Goal: Task Accomplishment & Management: Manage account settings

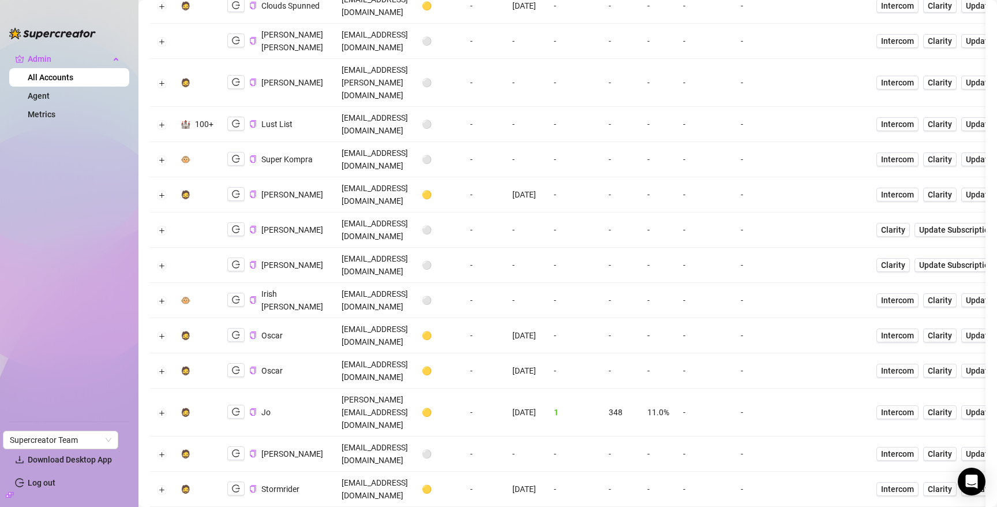
scroll to position [192, 0]
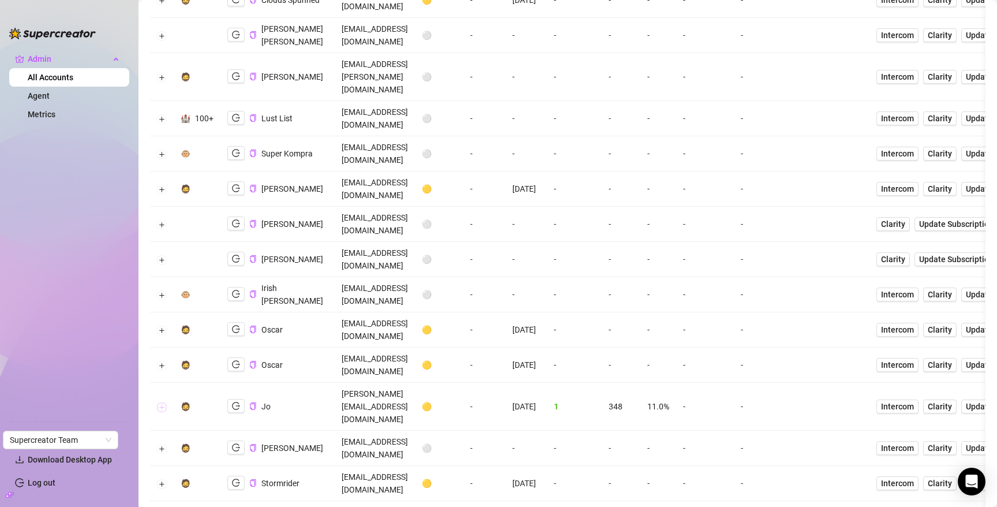
click at [161, 402] on button "Expand row" at bounding box center [162, 406] width 9 height 9
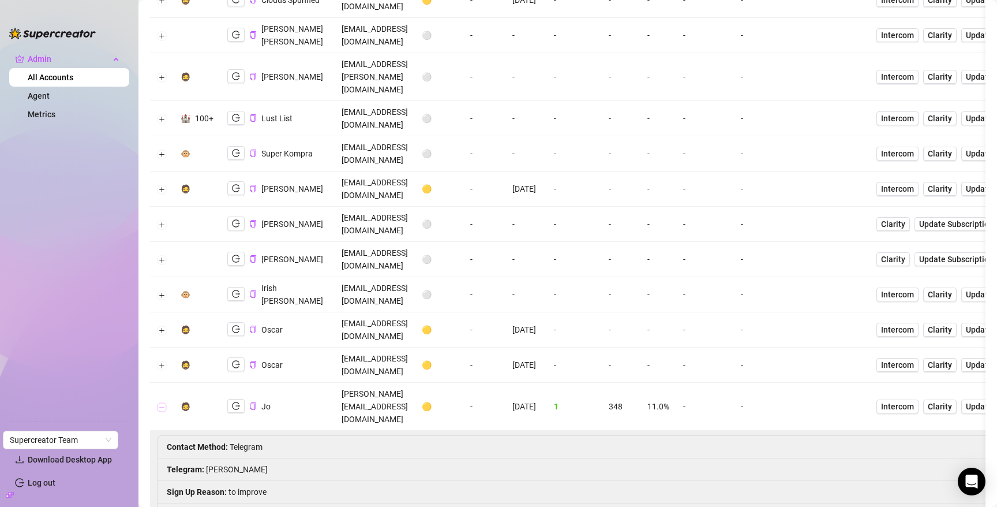
click at [161, 402] on button "Collapse row" at bounding box center [162, 406] width 9 height 9
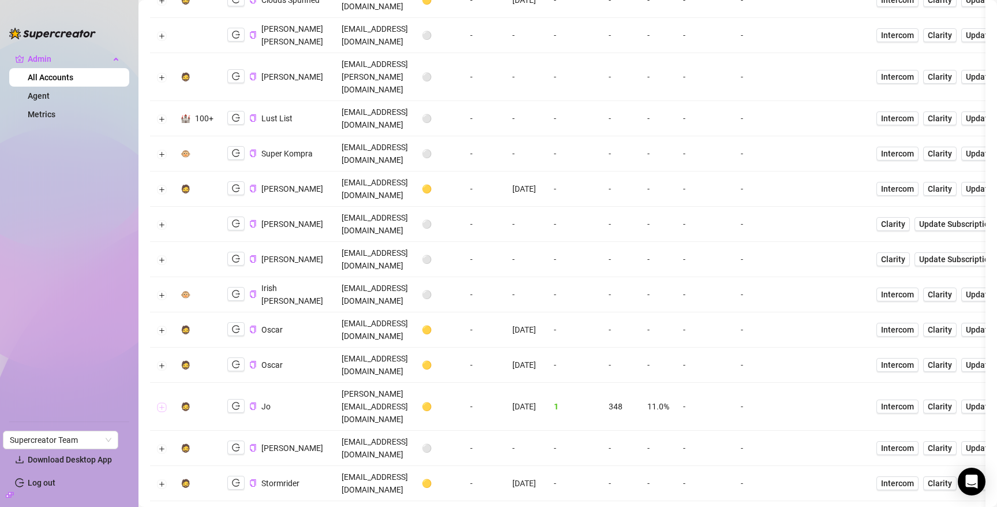
click at [161, 402] on button "Expand row" at bounding box center [162, 406] width 9 height 9
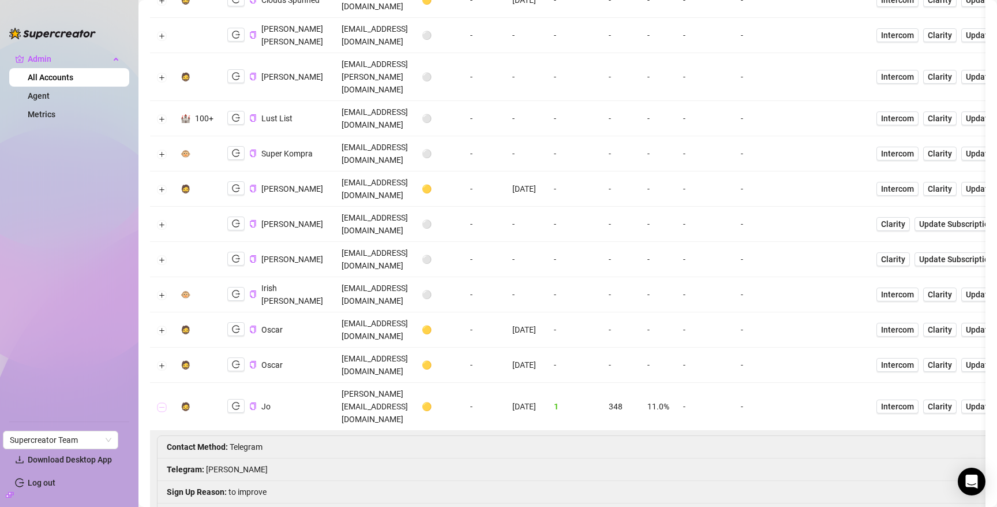
click at [161, 402] on button "Collapse row" at bounding box center [162, 406] width 9 height 9
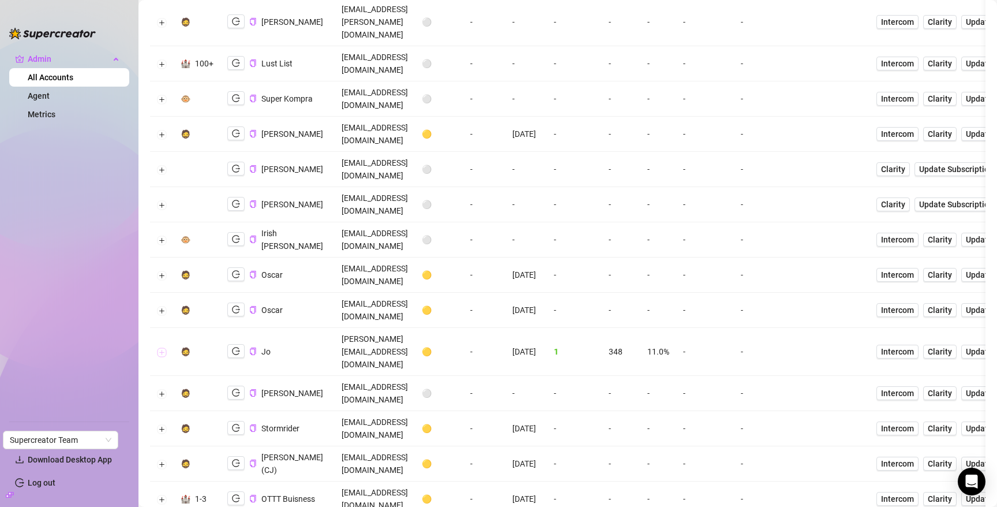
scroll to position [250, 0]
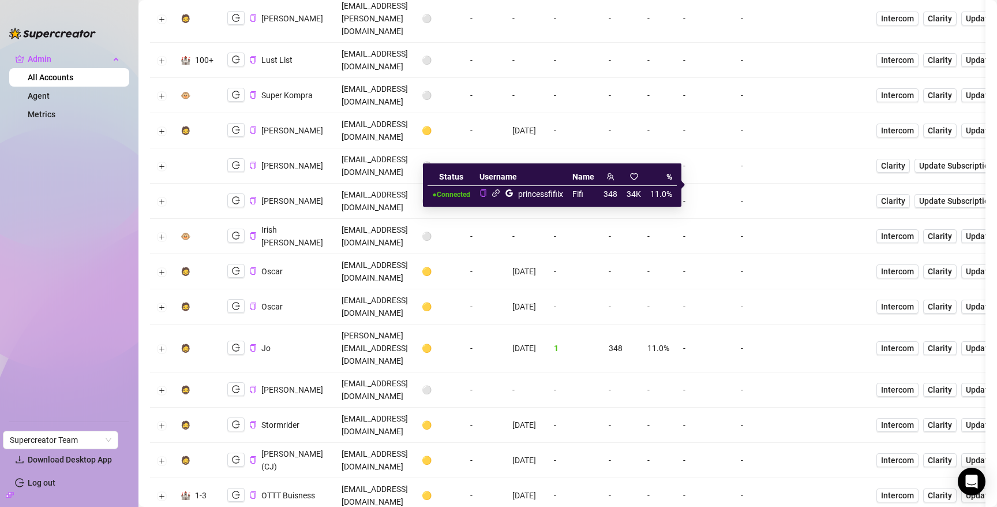
click at [496, 196] on icon "link" at bounding box center [496, 193] width 9 height 9
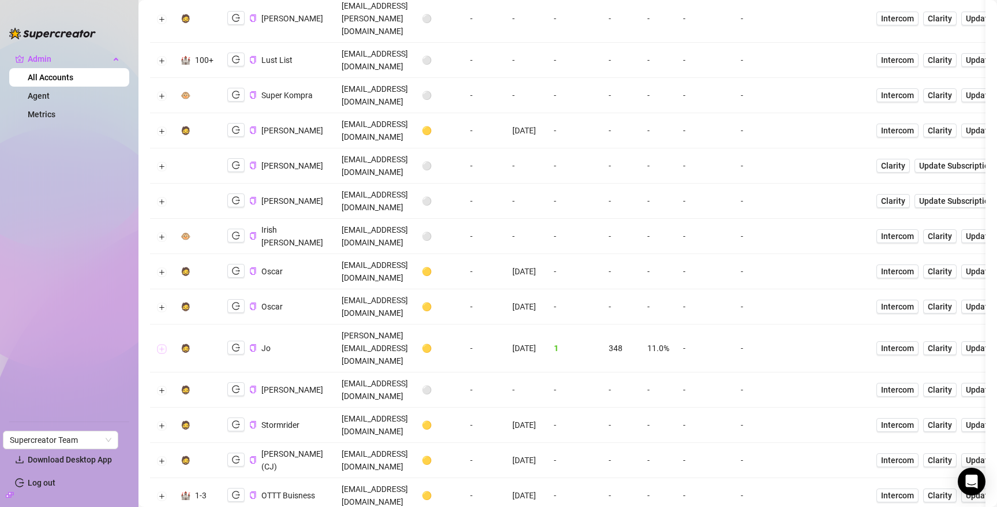
click at [162, 344] on button "Expand row" at bounding box center [162, 348] width 9 height 9
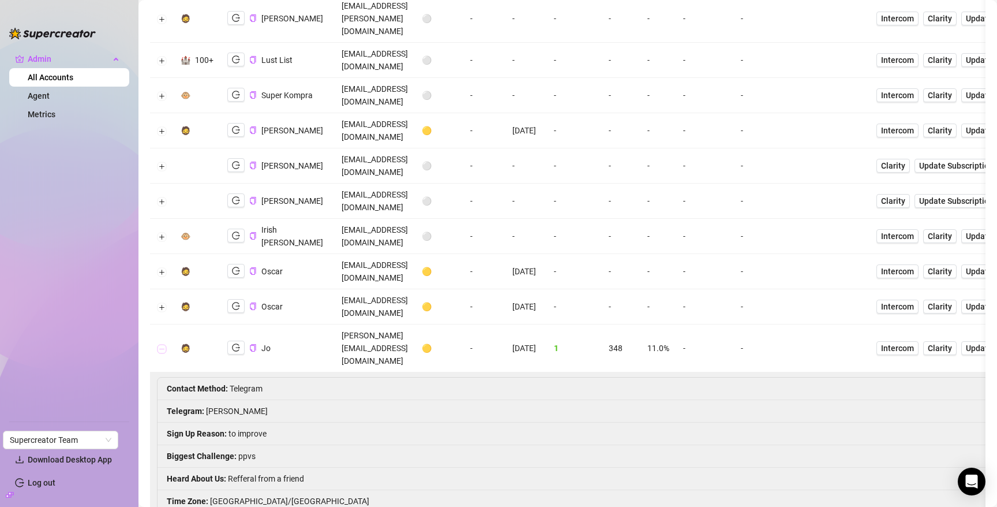
click at [162, 344] on button "Collapse row" at bounding box center [162, 348] width 9 height 9
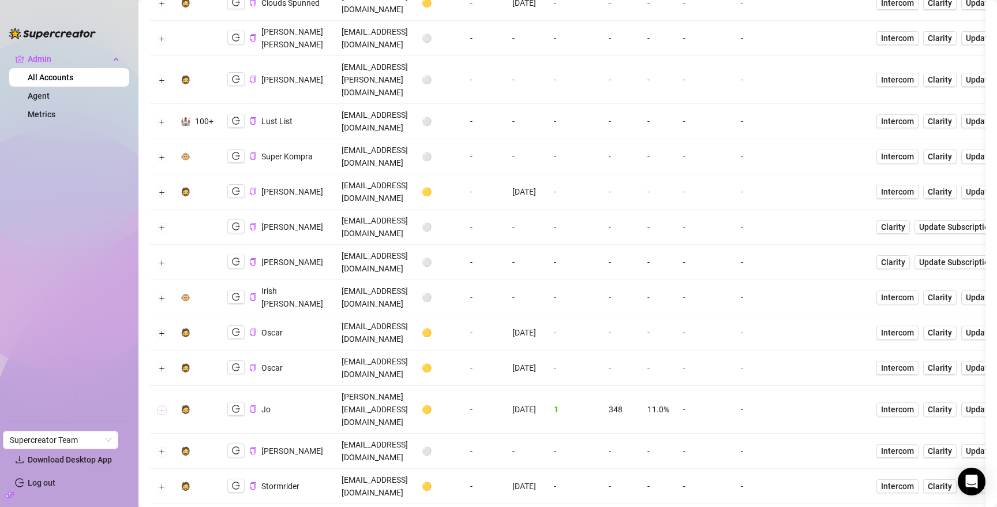
scroll to position [0, 0]
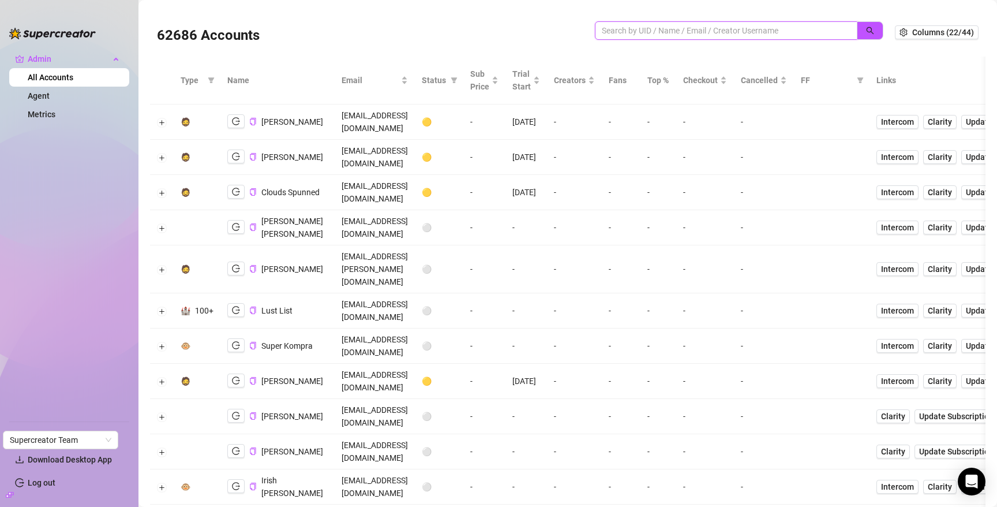
click at [780, 28] on input "search" at bounding box center [722, 30] width 240 height 13
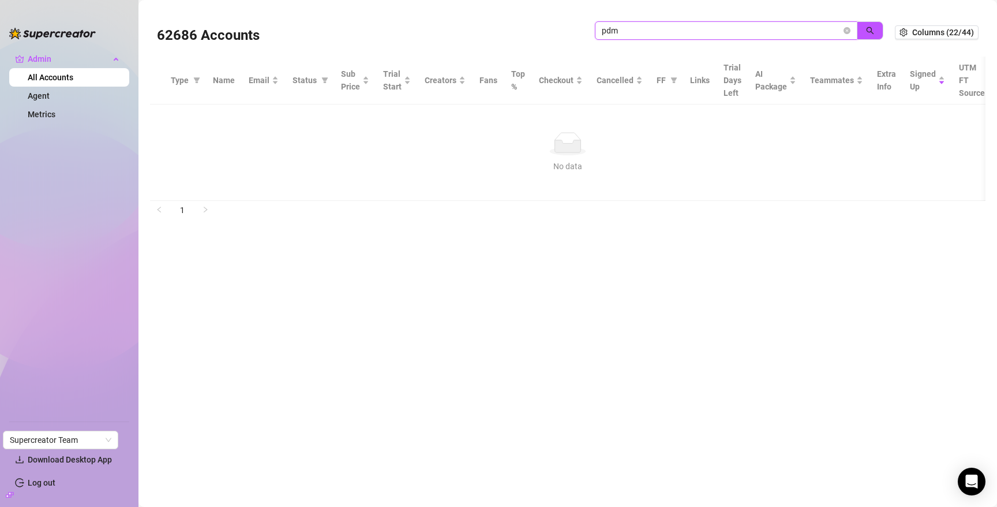
type input "pdm"
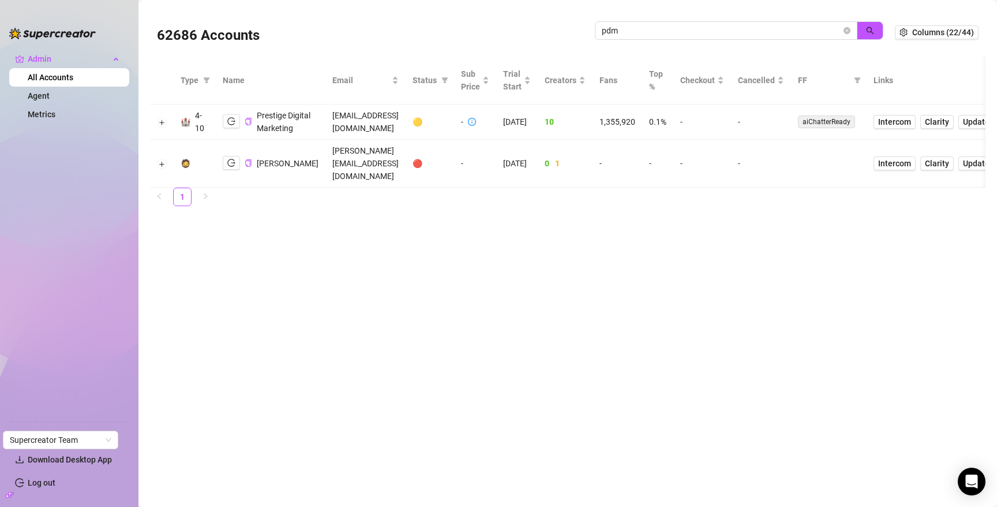
click at [349, 128] on td "admin@pdmsocials.net" at bounding box center [366, 121] width 80 height 35
copy td "admin@pdmsocials.net"
click at [163, 127] on button "Expand row" at bounding box center [162, 122] width 9 height 9
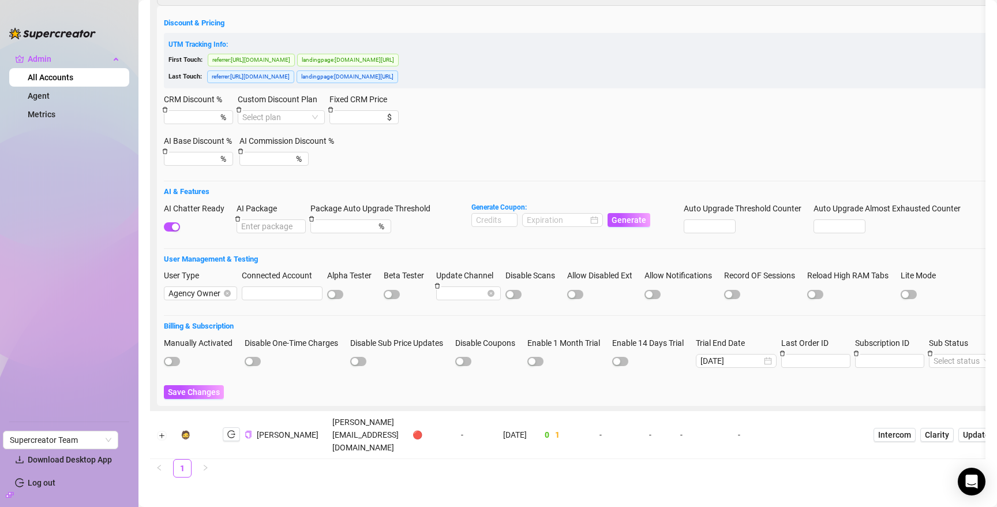
scroll to position [313, 0]
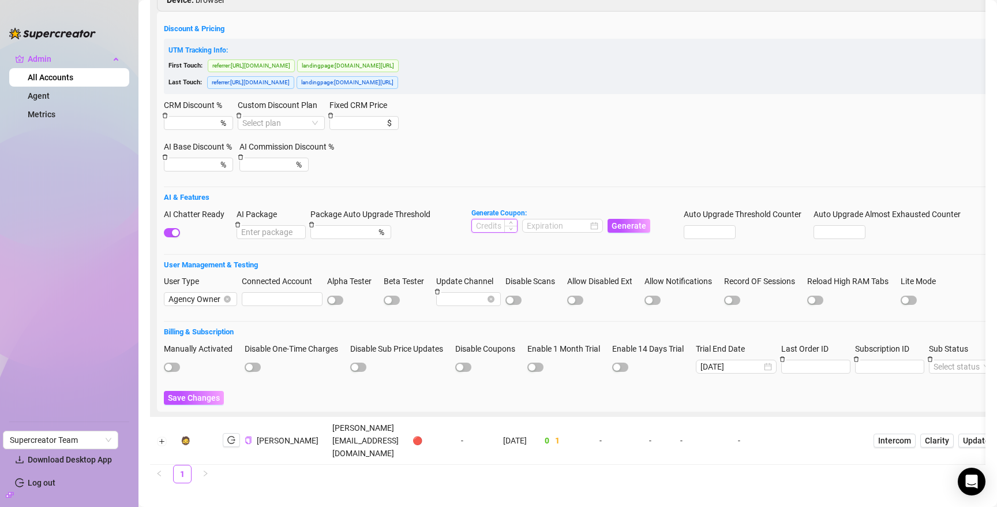
click at [491, 232] on input at bounding box center [494, 225] width 45 height 13
type input "5000"
click at [548, 230] on input at bounding box center [557, 225] width 61 height 13
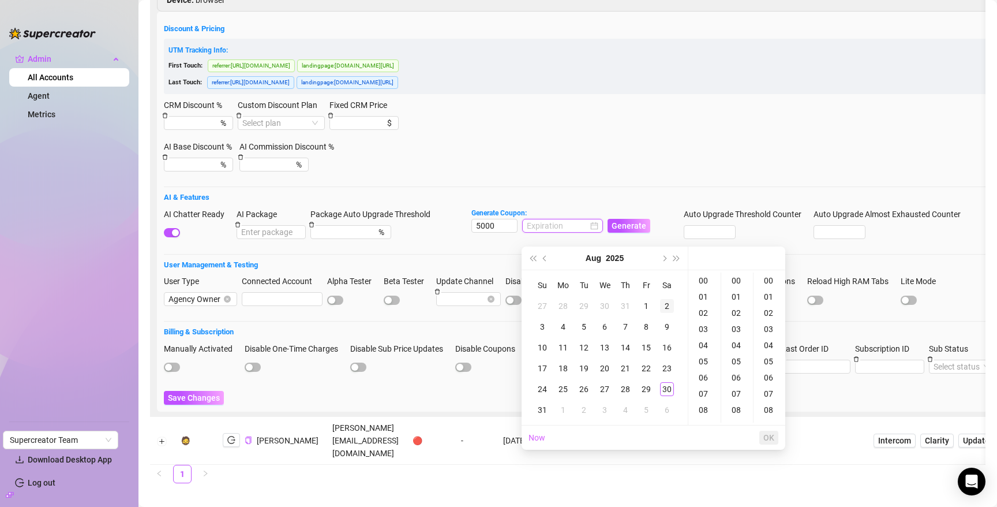
type input "2025-08-02 00:00:00"
type input "2025-08-30 01:00:00"
click at [663, 260] on span "Next month (PageDown)" at bounding box center [664, 258] width 6 height 6
click at [589, 388] on div "30" at bounding box center [584, 389] width 14 height 14
type input "2025-09-30 00:00:00"
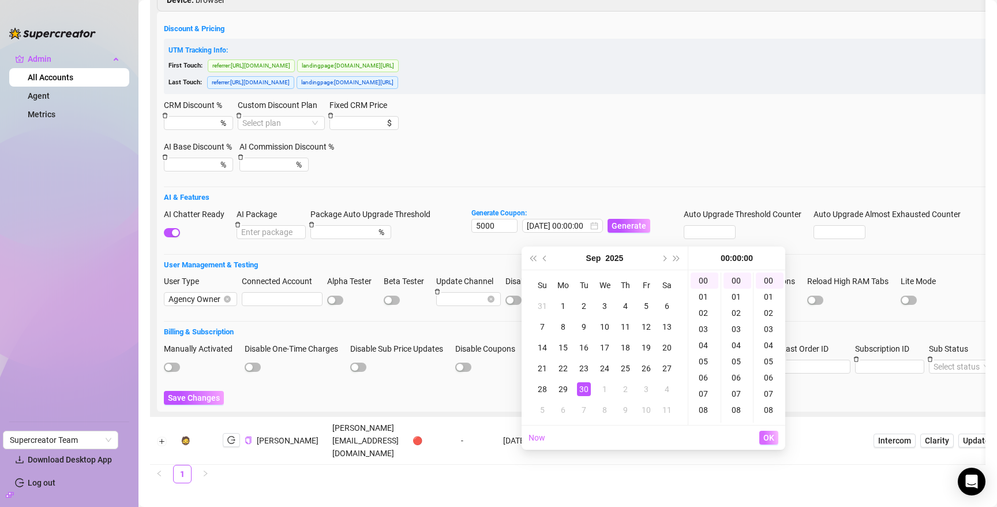
click at [773, 440] on span "OK" at bounding box center [769, 437] width 11 height 9
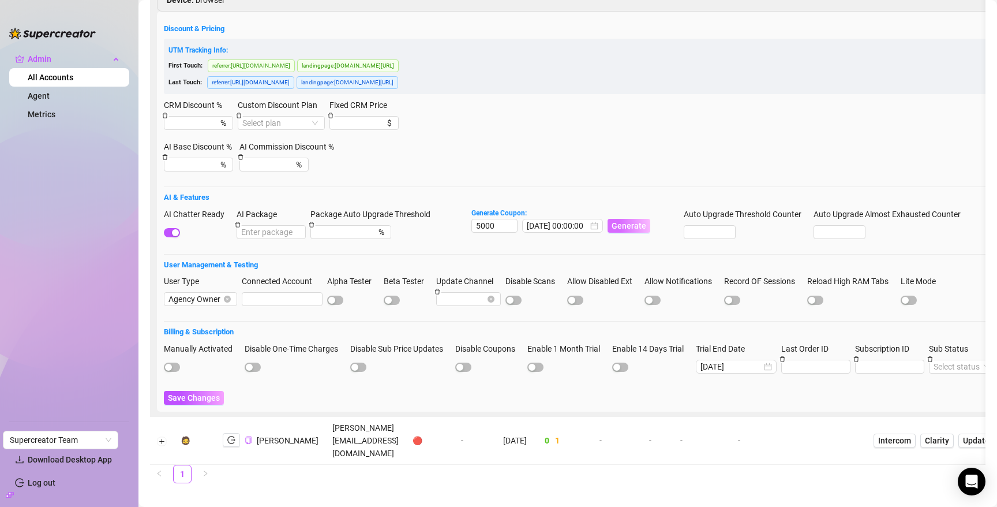
click at [628, 230] on span "Generate" at bounding box center [629, 225] width 35 height 9
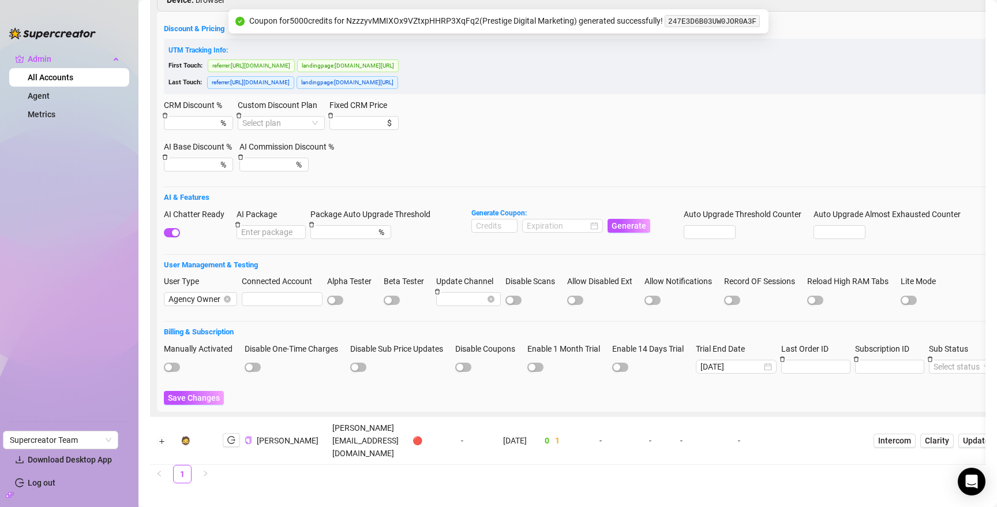
click at [724, 20] on code "247E3D6B03UW0JOR0A3F" at bounding box center [712, 21] width 95 height 12
copy code "247E3D6B03UW0JOR0A3F"
click at [197, 402] on span "Save Changes" at bounding box center [194, 397] width 52 height 9
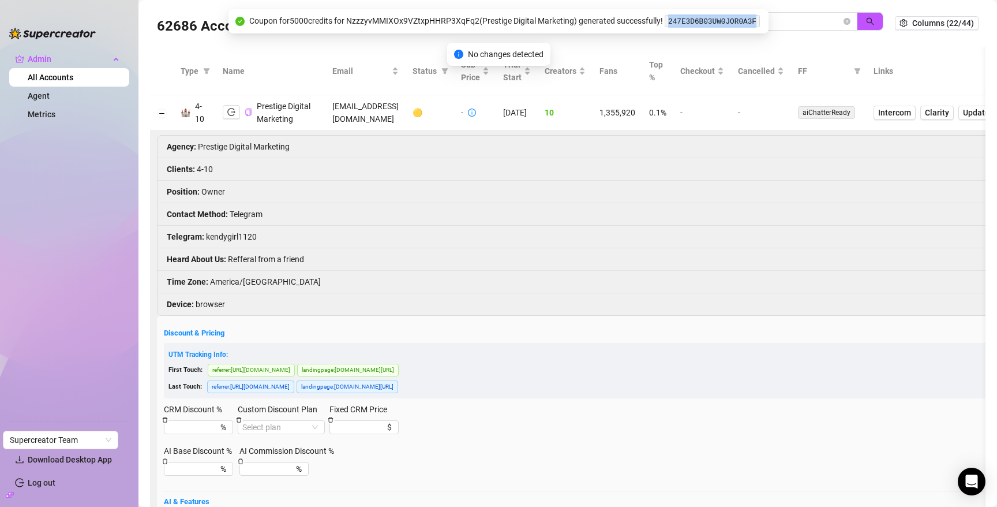
scroll to position [4, 0]
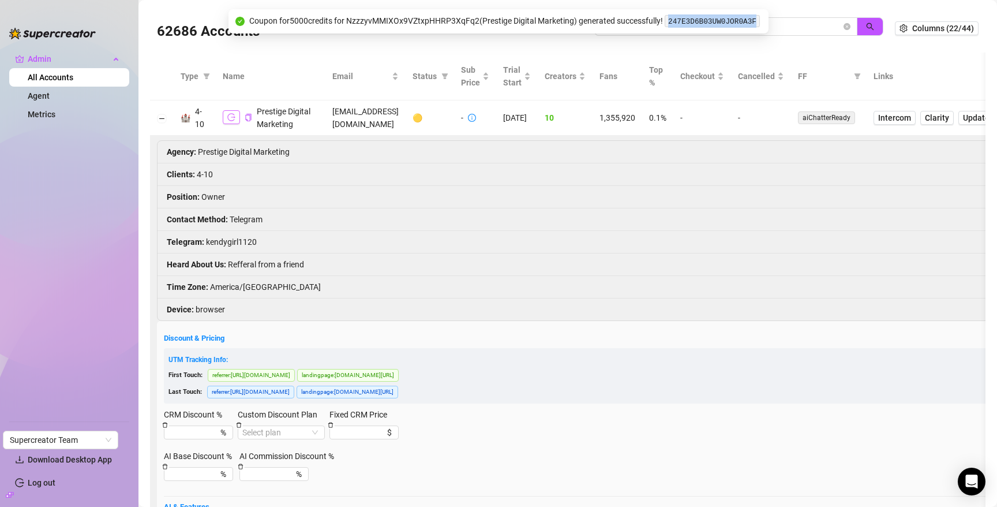
click at [229, 121] on icon "logout" at bounding box center [231, 118] width 8 height 8
click at [801, 27] on input "pdm" at bounding box center [722, 26] width 240 height 13
paste input "cerebralslutlex@gmail.co"
type input "cerebralslutlex@gmail.com"
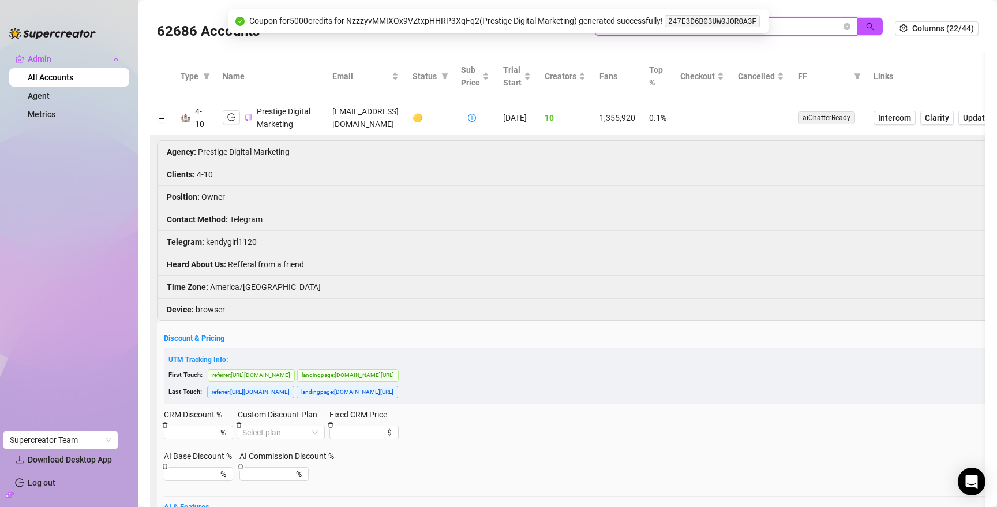
click at [801, 27] on input "cerebralslutlex@gmail.com" at bounding box center [722, 26] width 240 height 13
click at [844, 28] on icon "close-circle" at bounding box center [847, 26] width 7 height 7
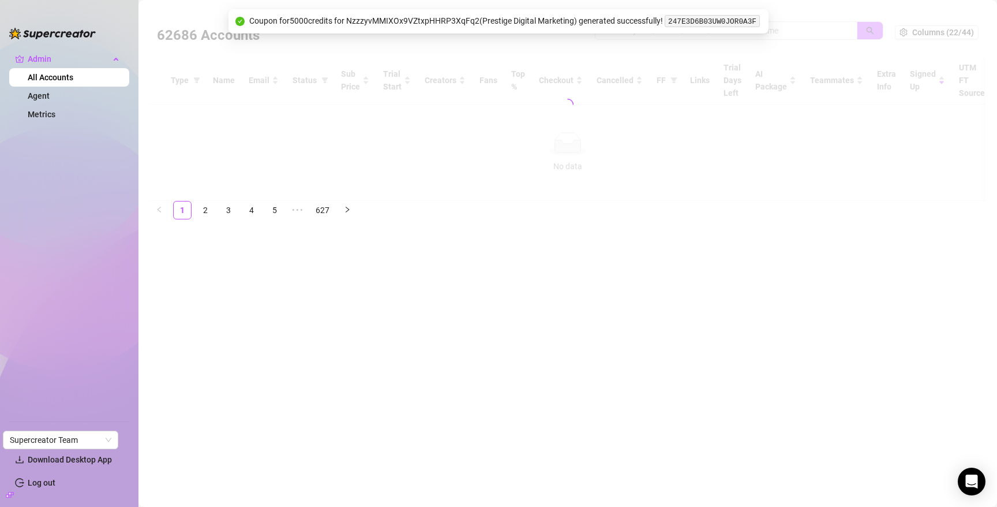
click at [813, 27] on div at bounding box center [568, 104] width 836 height 193
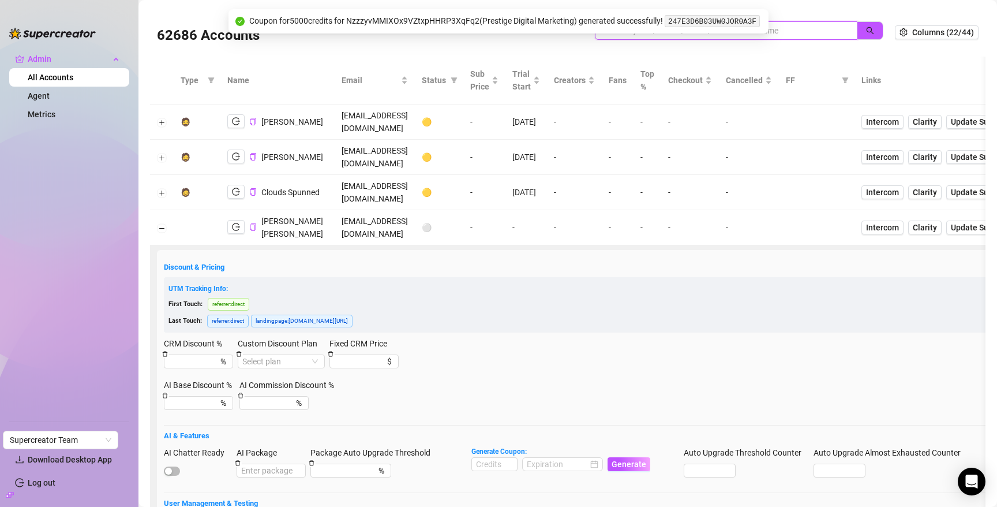
click at [811, 31] on input "search" at bounding box center [722, 30] width 240 height 13
paste input "cerebralslutlex@gmail.com"
click at [866, 29] on icon "search" at bounding box center [870, 31] width 8 height 8
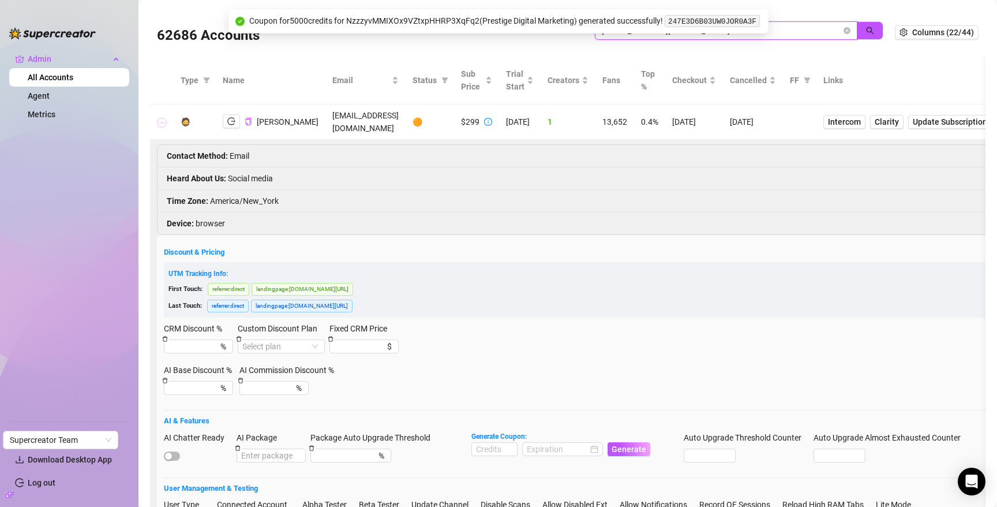
type input "cerebralslutlex@gmail.com"
click at [164, 119] on button "Collapse row" at bounding box center [162, 122] width 9 height 9
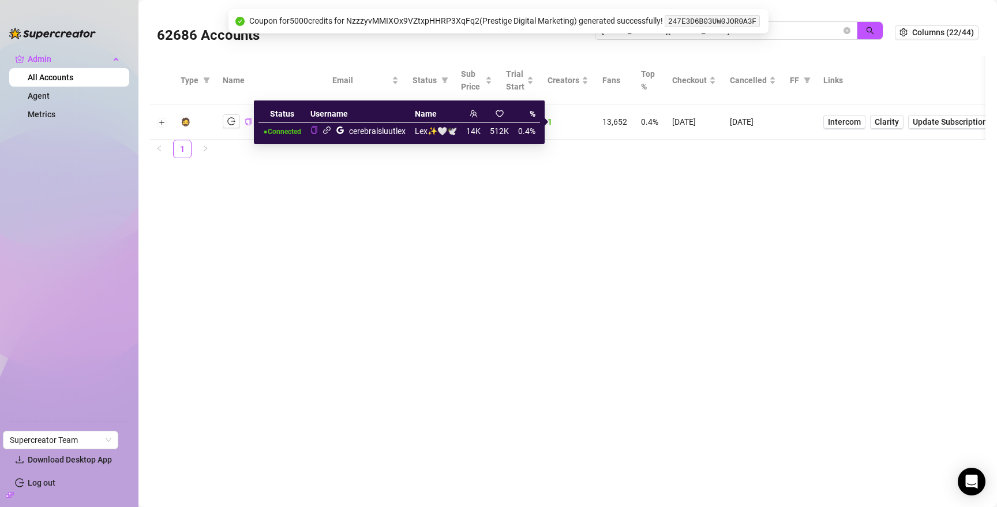
click at [331, 130] on icon "link" at bounding box center [327, 130] width 8 height 8
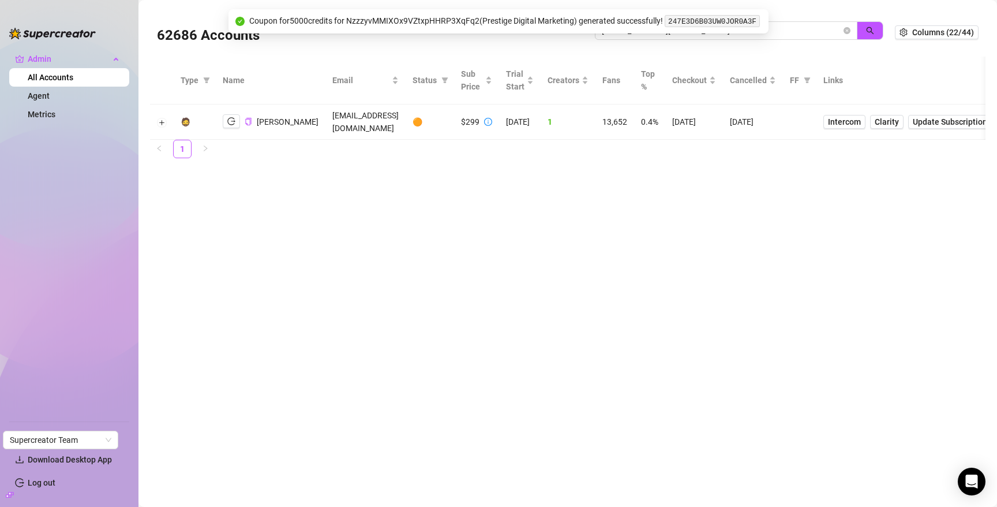
click at [627, 200] on main "62686 Accounts cerebralslutlex@gmail.com Columns (22/44) Type Name Email Status…" at bounding box center [568, 253] width 859 height 507
click at [753, 81] on span "Cancelled" at bounding box center [748, 80] width 37 height 13
click at [851, 22] on span "cerebralslutlex@gmail.com" at bounding box center [726, 30] width 263 height 18
click at [848, 28] on icon "close-circle" at bounding box center [847, 30] width 7 height 7
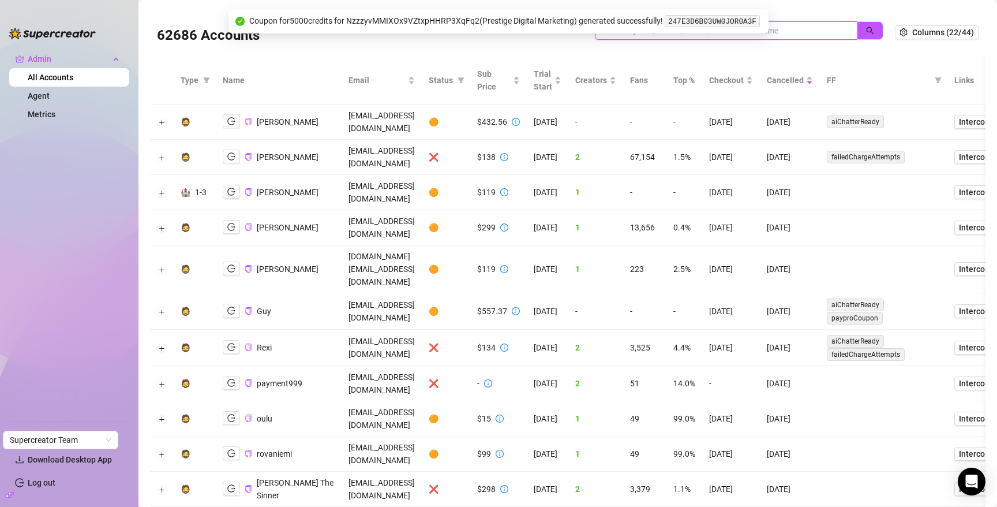
click at [802, 28] on input "search" at bounding box center [722, 30] width 240 height 13
click at [162, 120] on button "Expand row" at bounding box center [162, 122] width 9 height 9
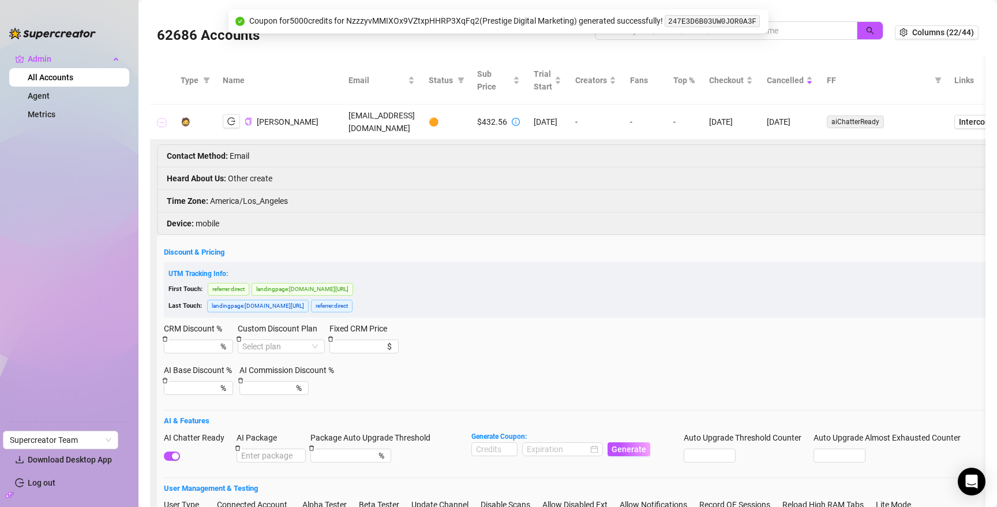
click at [162, 120] on button "Collapse row" at bounding box center [162, 122] width 9 height 9
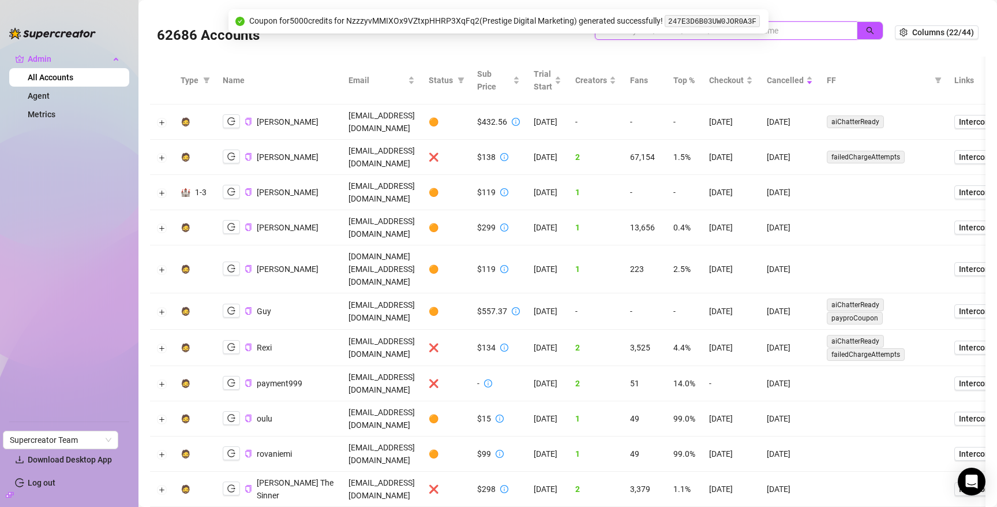
click at [804, 25] on input "search" at bounding box center [722, 30] width 240 height 13
paste input "iD5VUH6hz2hozgvKsCvrrn5loCU2"
click at [857, 31] on button "button" at bounding box center [870, 30] width 27 height 18
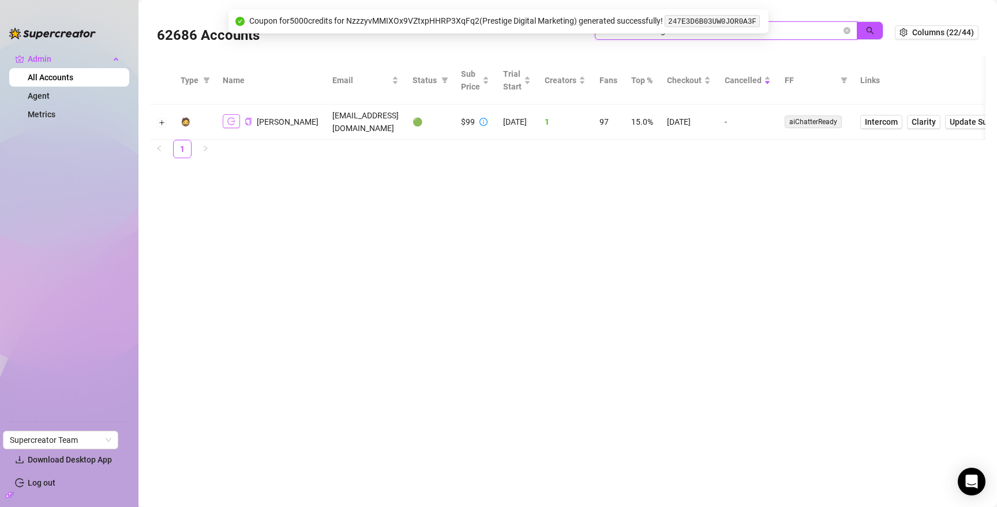
type input "iD5VUH6hz2hozgvKsCvrrn5loCU2"
click at [230, 126] on button "button" at bounding box center [231, 121] width 17 height 14
click at [848, 32] on icon "close-circle" at bounding box center [847, 30] width 7 height 7
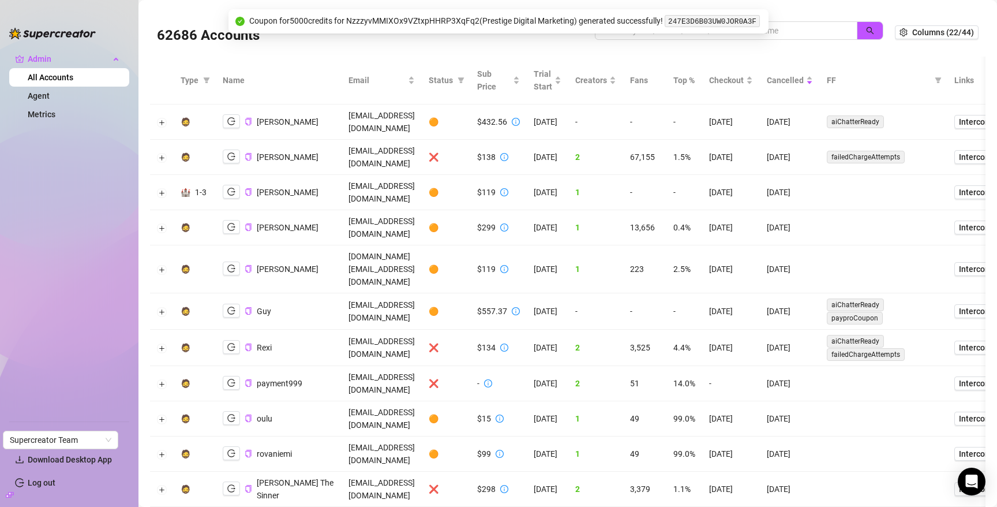
click at [343, 122] on td "msfiiirefire@gmail.com" at bounding box center [382, 121] width 80 height 35
copy td "msfiiirefire@gmail.com"
click at [248, 124] on icon "copy" at bounding box center [249, 122] width 8 height 8
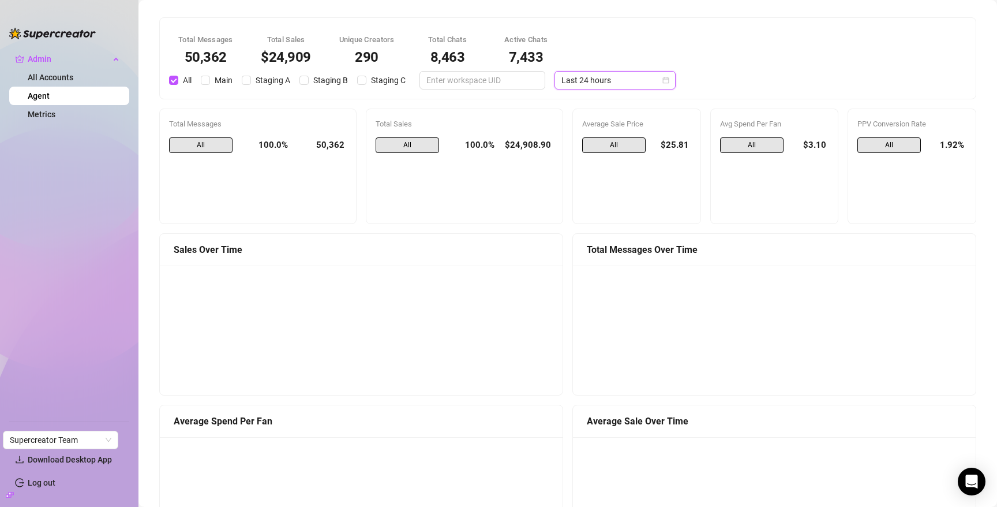
scroll to position [928, 0]
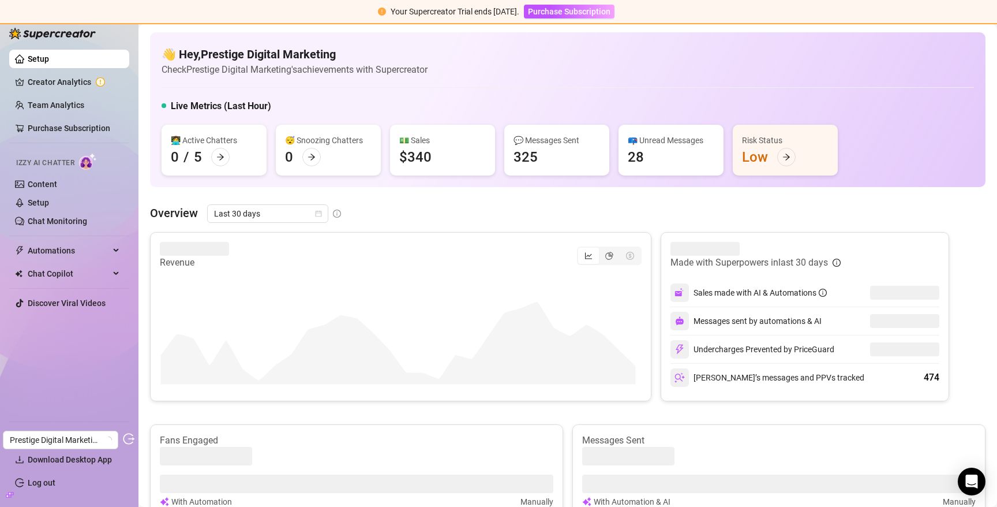
click at [9, 494] on icon "build" at bounding box center [10, 494] width 8 height 5
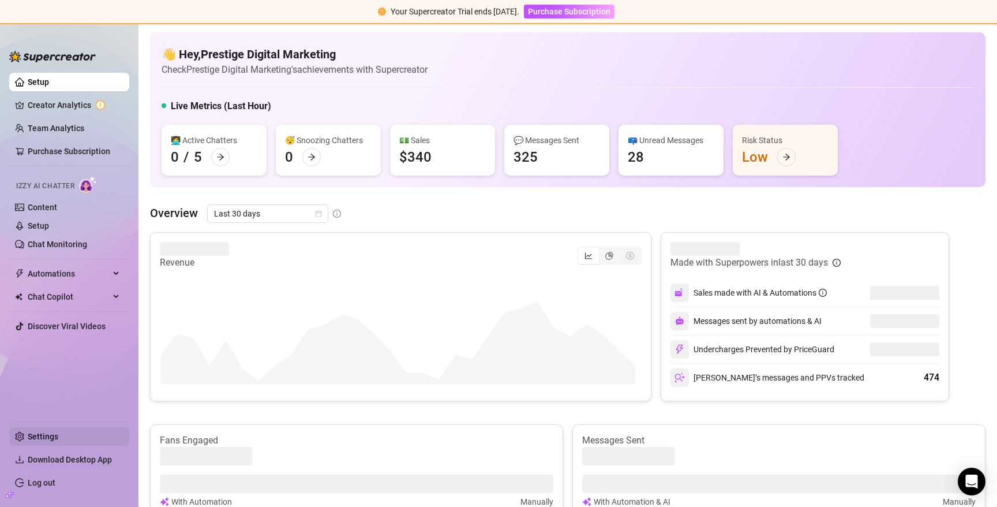
click at [38, 436] on link "Settings" at bounding box center [43, 436] width 31 height 9
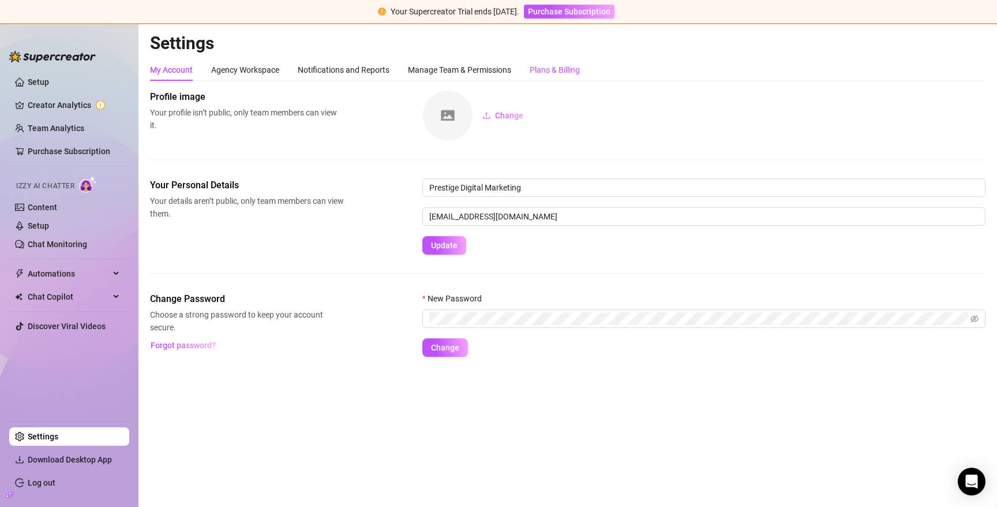
click at [557, 67] on div "Plans & Billing" at bounding box center [555, 69] width 50 height 13
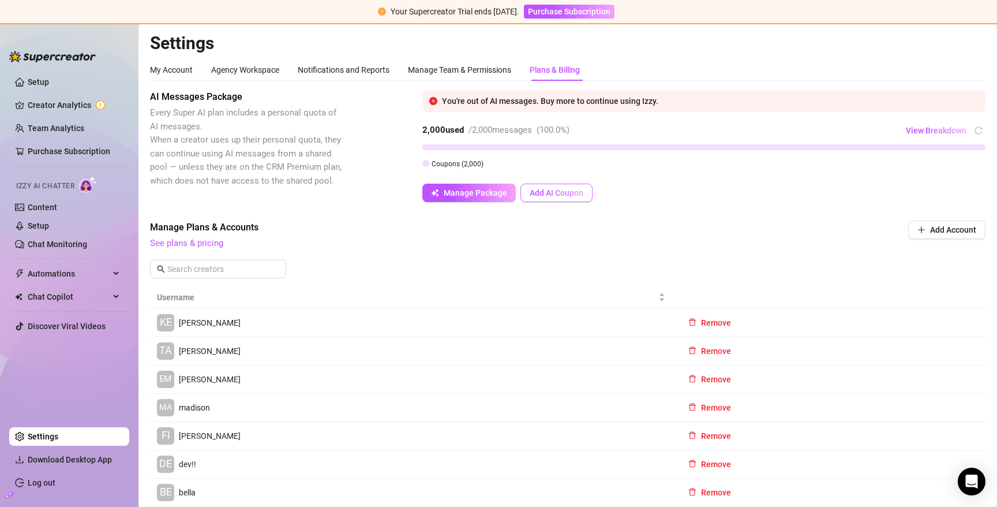
click at [541, 192] on span "Add AI Coupon" at bounding box center [557, 192] width 54 height 9
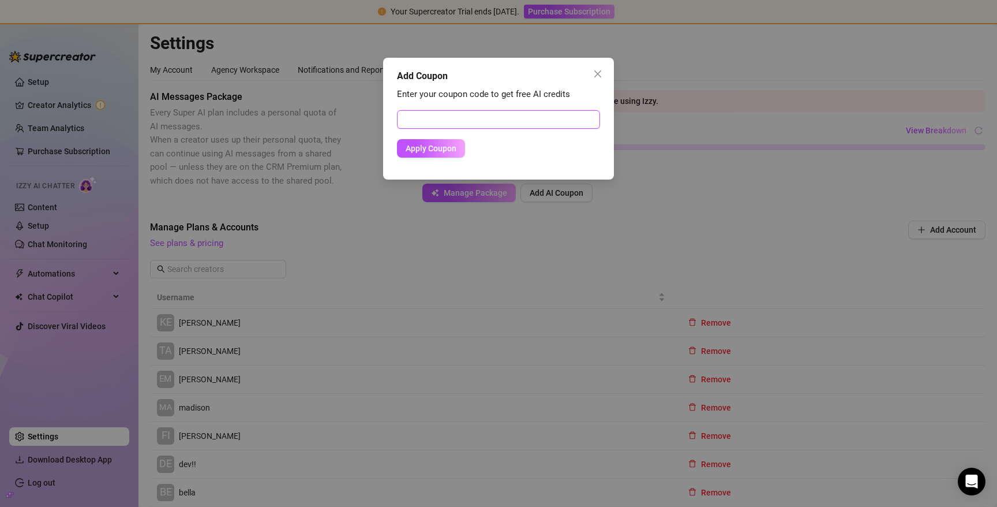
click at [488, 125] on input "text" at bounding box center [498, 119] width 203 height 18
paste input "247E3D6B03UW0JOR0A3F"
type input "247E3D6B03UW0JOR0A3F"
click at [447, 141] on button "Apply Coupon" at bounding box center [431, 148] width 68 height 18
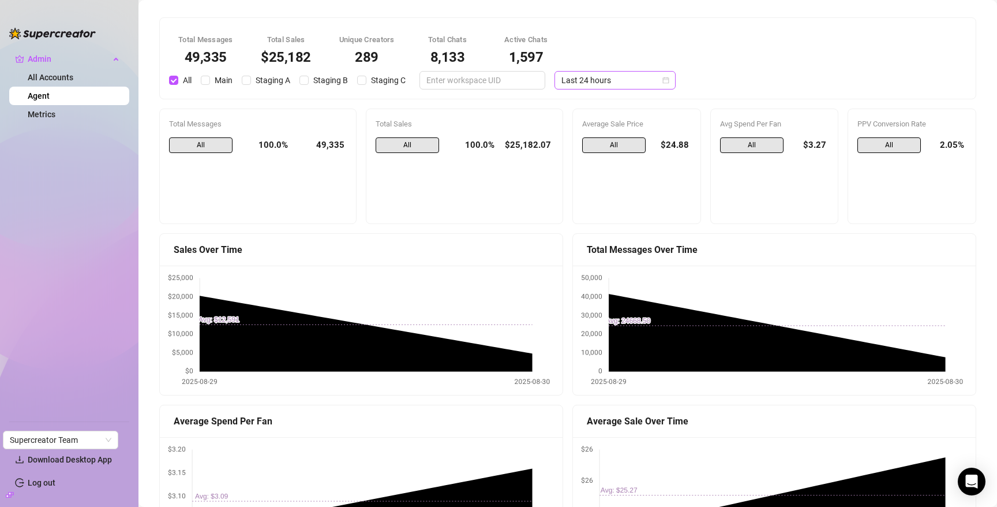
click at [581, 83] on span "Last 24 hours" at bounding box center [615, 80] width 107 height 17
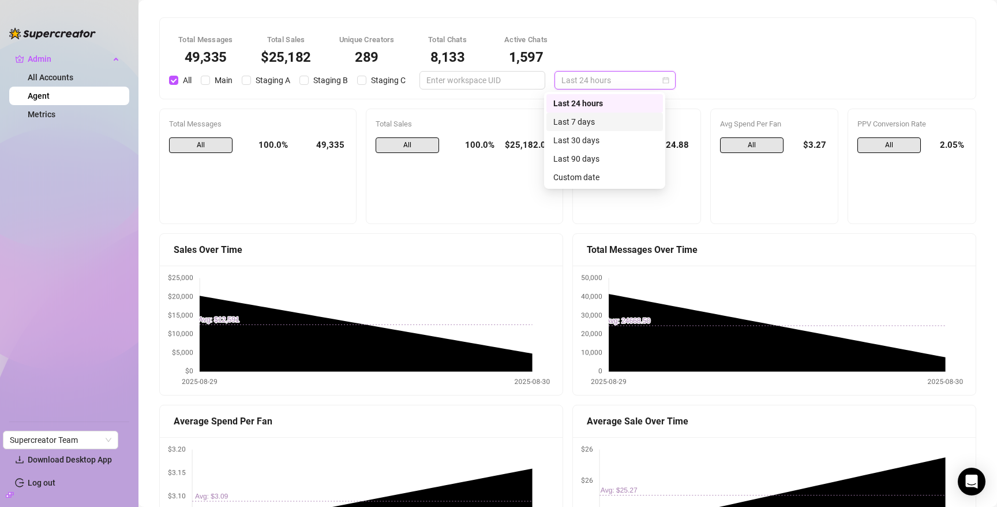
click at [590, 127] on div "Last 7 days" at bounding box center [605, 121] width 103 height 13
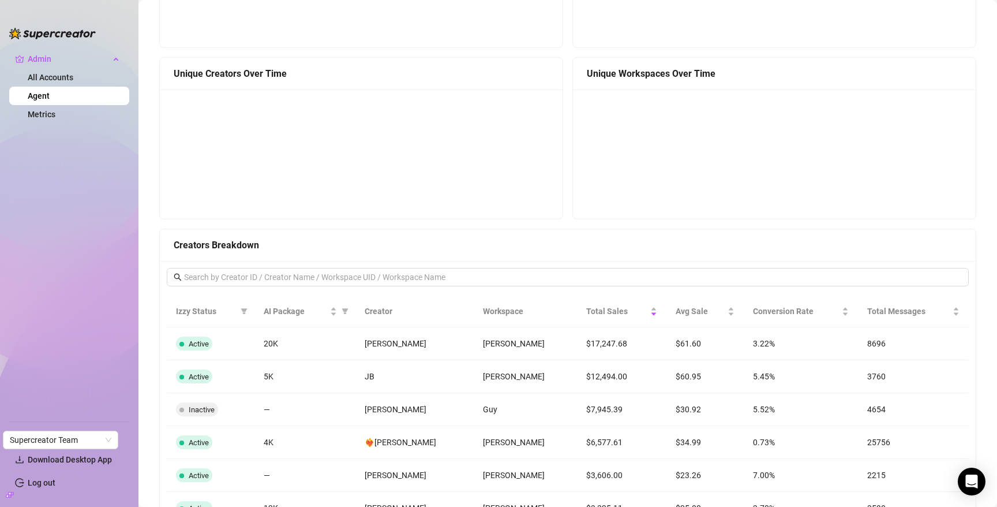
scroll to position [697, 0]
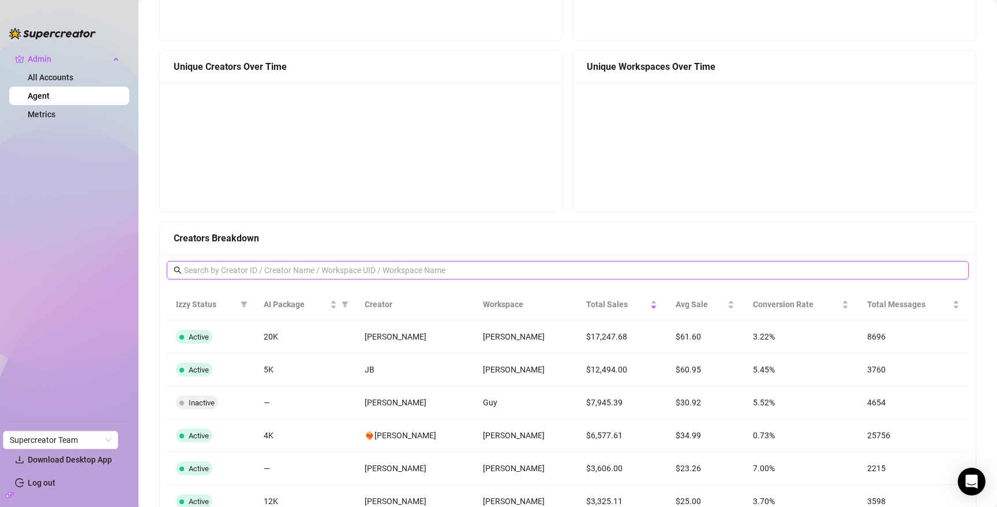
click at [559, 267] on input "text" at bounding box center [568, 270] width 769 height 13
paste input "NF0Q5Aq9rZbP0mHiUjhX7eDVUgh2"
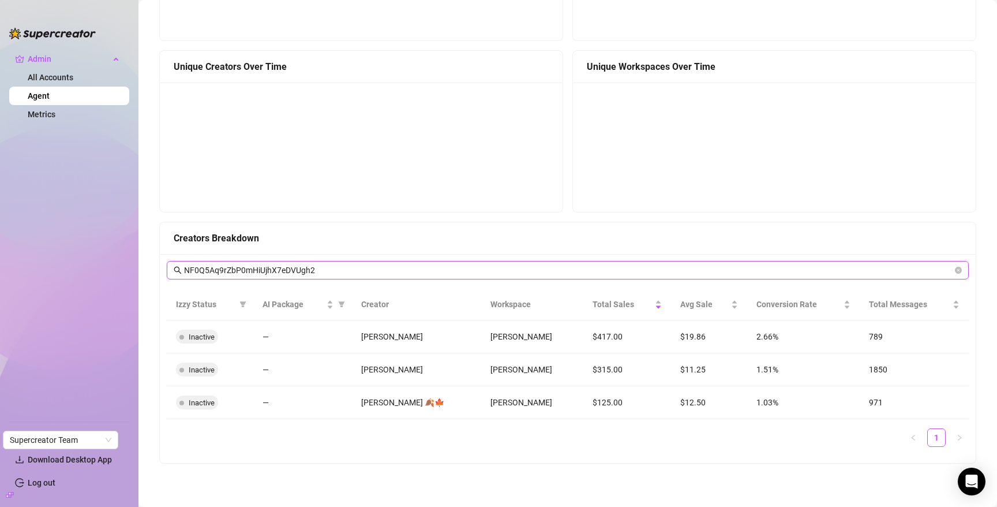
type input "NF0Q5Aq9rZbP0mHiUjhX7eDVUgh2"
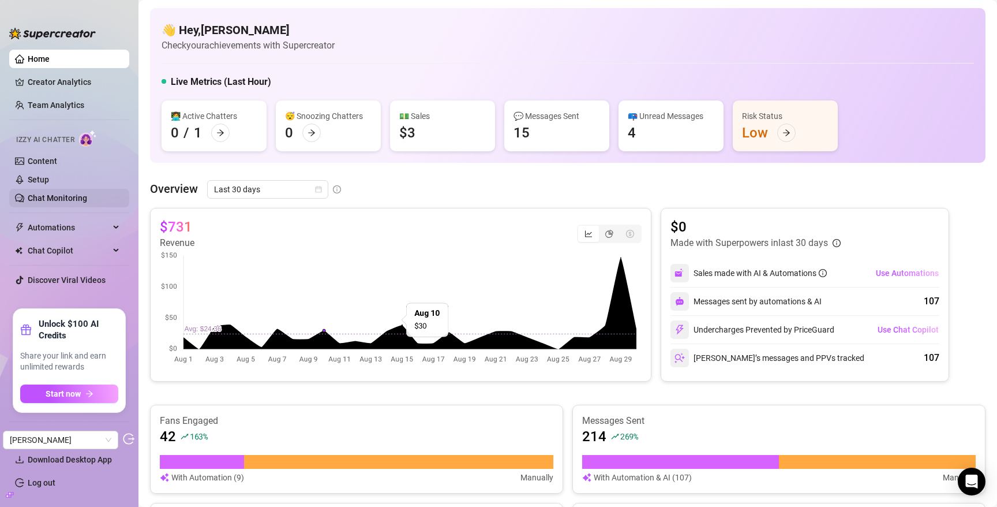
click at [70, 197] on link "Chat Monitoring" at bounding box center [57, 197] width 59 height 9
